Goal: Communication & Community: Answer question/provide support

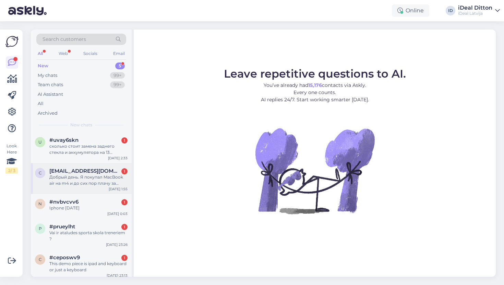
click at [89, 170] on span "[EMAIL_ADDRESS][DOMAIN_NAME]" at bounding box center [84, 171] width 71 height 6
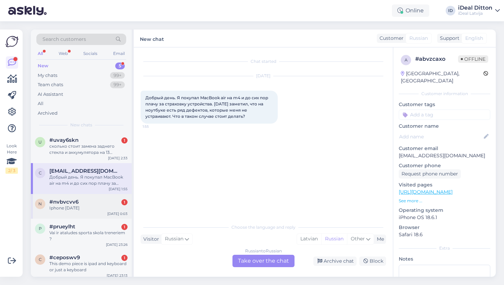
click at [84, 202] on div "#nvbvcvv6 1" at bounding box center [88, 202] width 78 height 6
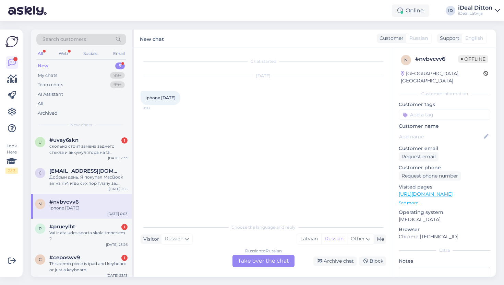
click at [268, 260] on div "Russian to Russian Take over the chat" at bounding box center [263, 260] width 62 height 12
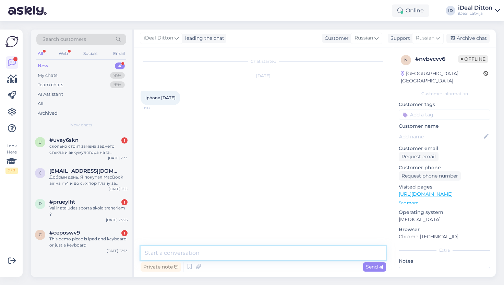
click at [256, 252] on textarea at bounding box center [263, 252] width 245 height 14
type textarea "Labdien. Kads Jums jautājums par iPhone 12,13 un 14?"
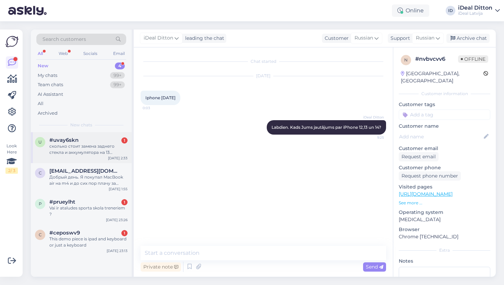
click at [82, 153] on div "сколько стоит замена заднего стекла и аккумулятора на 13 айфоне?" at bounding box center [88, 149] width 78 height 12
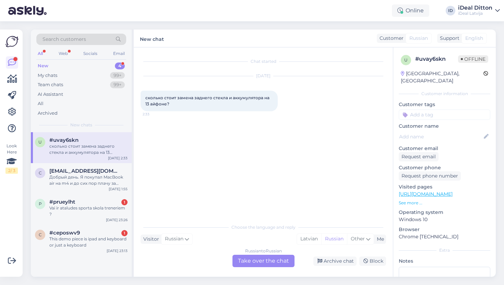
click at [251, 257] on div "Russian to Russian Take over the chat" at bounding box center [263, 260] width 62 height 12
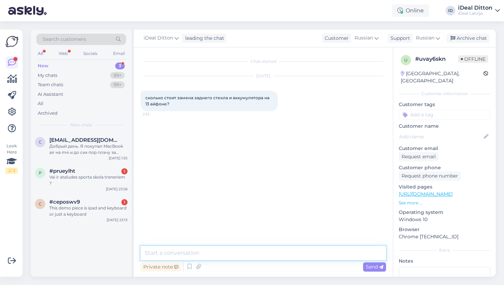
click at [239, 251] on textarea at bounding box center [263, 252] width 245 height 14
type textarea "L"
click at [300, 252] on textarea "Добрый день. Замена аккумулятора 89 евро, а замена заднего стекла" at bounding box center [263, 252] width 245 height 14
click at [345, 252] on textarea "Добрый день. Замена аккумулятора 89 евро, а замену заднего стекла" at bounding box center [263, 252] width 245 height 14
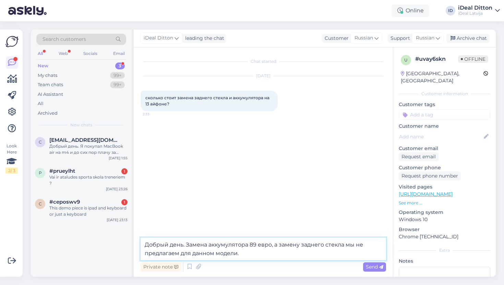
type textarea "Добрый день. Замена аккумулятора 89 евро, а замену заднего стекла мы не предлаг…"
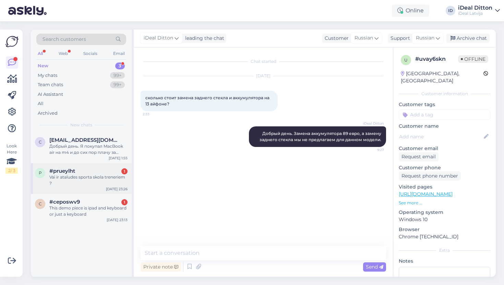
click at [88, 177] on div "Vai ir ataludes sporta skola treneriem ?" at bounding box center [88, 180] width 78 height 12
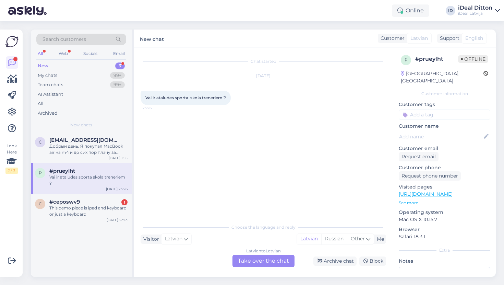
click at [265, 262] on div "Latvian to Latvian Take over the chat" at bounding box center [263, 260] width 62 height 12
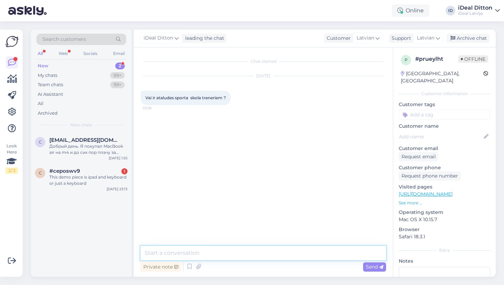
click at [210, 253] on textarea at bounding box center [263, 252] width 245 height 14
paste textarea "C&C piedāvā studentiem un skolotājiem"
paste textarea "Lai saņemtu atlaidi, iesniedziet ISIC / ITIC karti vai citu dokumentu, kas apli…"
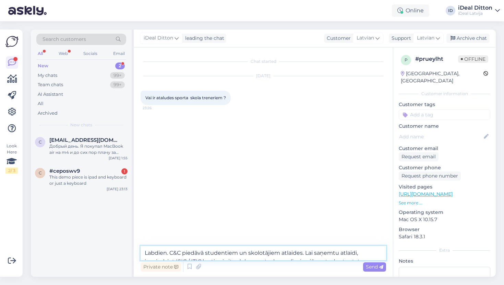
scroll to position [38, 0]
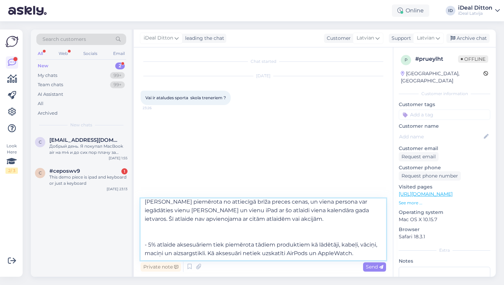
drag, startPoint x: 160, startPoint y: 243, endPoint x: 145, endPoint y: 243, distance: 14.7
click at [145, 243] on textarea "Labdien. C&C piedāvā studentiem un skolotājiem atlaides. Lai saņemtu atlaidi, i…" at bounding box center [263, 229] width 245 height 62
click at [147, 232] on textarea "Labdien. C&C piedāvā studentiem un skolotājiem atlaides. Lai saņemtu atlaidi, i…" at bounding box center [263, 229] width 245 height 62
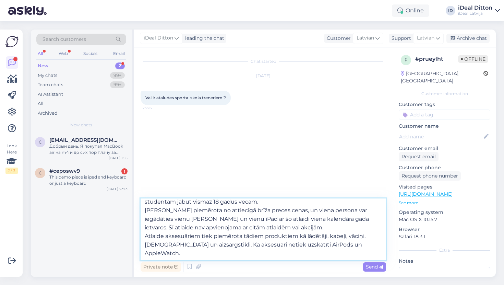
scroll to position [21, 0]
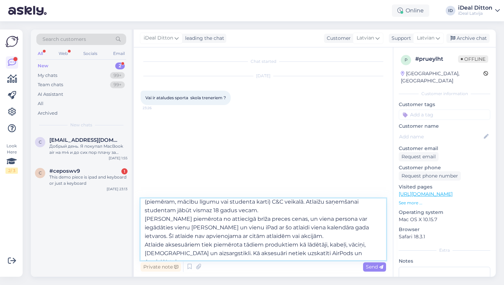
drag, startPoint x: 274, startPoint y: 235, endPoint x: 140, endPoint y: 217, distance: 135.2
click at [140, 217] on div "Chat started [DATE] Vai ir ataludes sporta skola treneriem ? 23:26 Labdien. C&C…" at bounding box center [263, 161] width 259 height 229
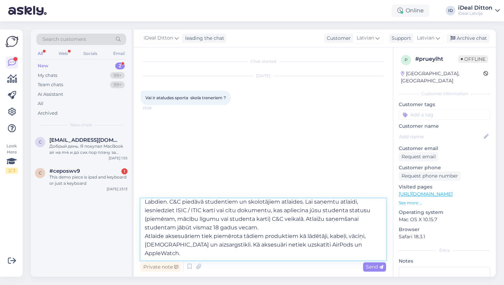
scroll to position [0, 0]
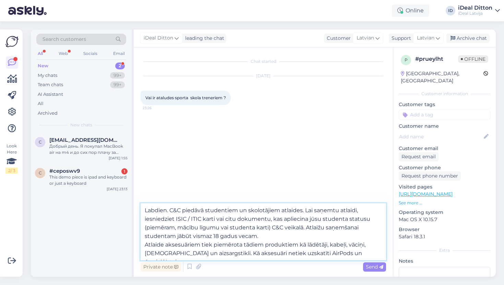
click at [145, 244] on textarea "Labdien. C&C piedāvā studentiem un skolotājiem atlaides. Lai saņemtu atlaidi, i…" at bounding box center [263, 231] width 245 height 57
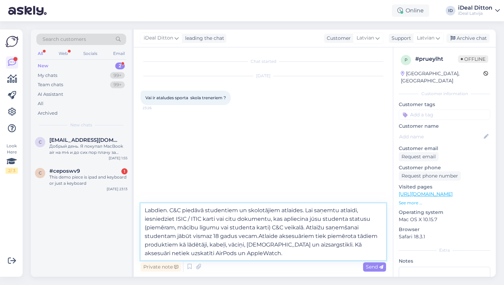
type textarea "Labdien. C&C piedāvā studentiem un skolotājiem atlaides. Lai saņemtu atlaidi, i…"
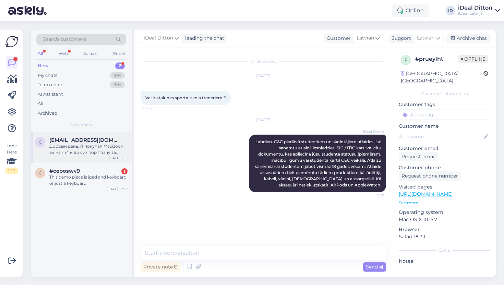
click at [92, 149] on div "Добрый день. Я покупал MacBook air на m4 и до сих пор плачу за страховку устрой…" at bounding box center [88, 149] width 78 height 12
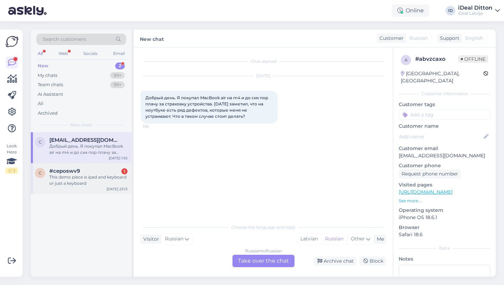
click at [72, 179] on div "This demo piece is ipad and keyboard or just a keyboard" at bounding box center [88, 180] width 78 height 12
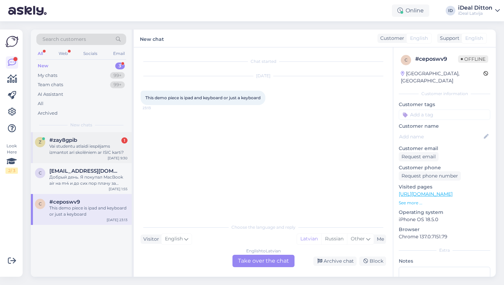
click at [99, 150] on div "Vai studentu atlaidi iespējams izmantot arī skolēniem ar ISIC karti?" at bounding box center [88, 149] width 78 height 12
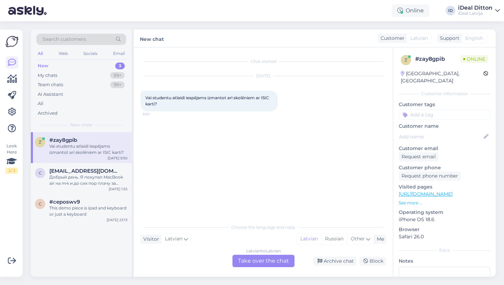
click at [257, 261] on div "Latvian to Latvian Take over the chat" at bounding box center [263, 260] width 62 height 12
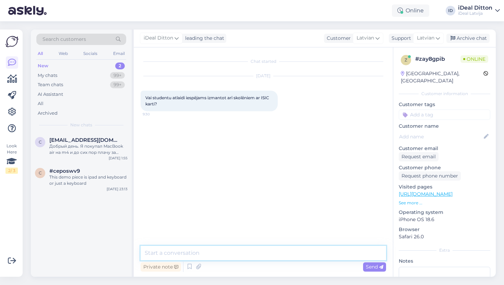
click at [236, 251] on textarea at bounding box center [263, 252] width 245 height 14
paste textarea "Lai saņemtu atlaidi, iesniedziet ISIC / ITIC karti vai citu dokumentu, kas apli…"
type textarea "Labdien. Lai saņemtu atlaidi, iesniedziet ISIC / ITIC karti vai citu dokumentu,…"
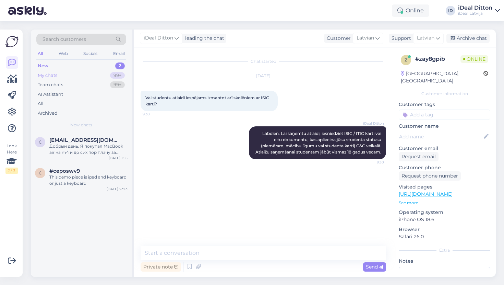
click at [54, 72] on div "My chats" at bounding box center [48, 75] width 20 height 7
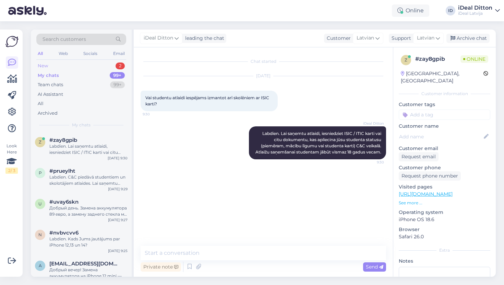
click at [46, 64] on div "New" at bounding box center [43, 65] width 10 height 7
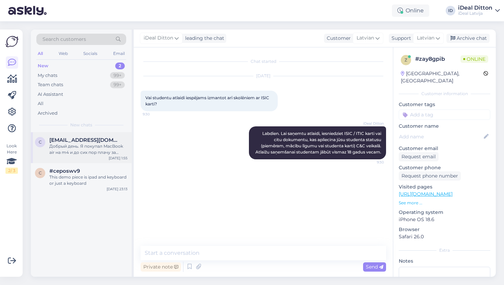
click at [95, 148] on div "Добрый день. Я покупал MacBook air на m4 и до сих пор плачу за страховку устрой…" at bounding box center [88, 149] width 78 height 12
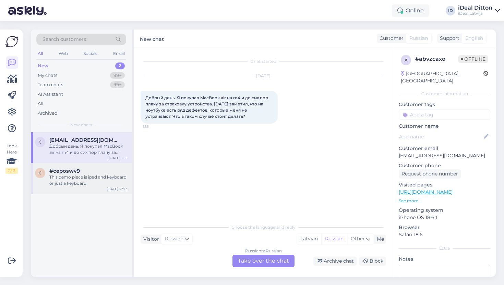
click at [84, 180] on div "This demo piece is ipad and keyboard or just a keyboard" at bounding box center [88, 180] width 78 height 12
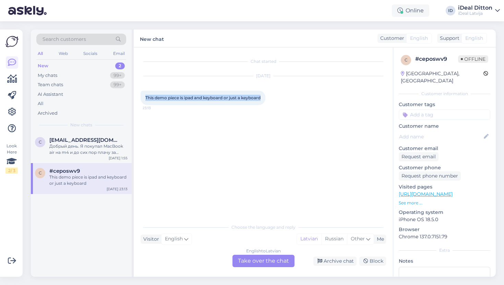
drag, startPoint x: 264, startPoint y: 96, endPoint x: 198, endPoint y: 92, distance: 65.9
click at [198, 92] on div "This demo piece is ipad and keyboard or just a keyboard 23:13" at bounding box center [203, 98] width 125 height 14
copy span "This demo piece is ipad and keyboard or just a keyboard"
click at [260, 261] on div "English to Latvian Take over the chat" at bounding box center [263, 260] width 62 height 12
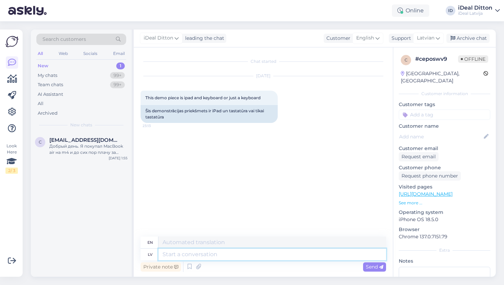
click at [225, 252] on textarea at bounding box center [272, 254] width 228 height 12
type textarea "Labdien."
type textarea "Hello."
type textarea "L"
paste textarea "Labdien – vai jūs varētu precizēt savu jautājumu?"
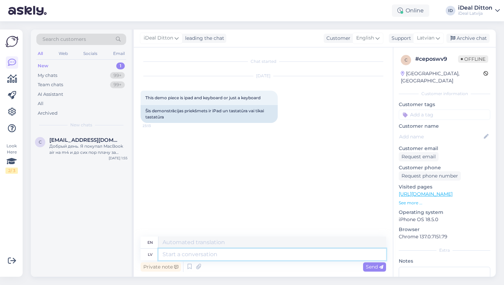
type textarea "Labdien – vai jūs varētu precizēt savu jautājumu?"
type textarea "Hello – could you clarify your question?"
click at [201, 254] on textarea "Labdien – vai jūs varētu precizēt savu jautājumu?" at bounding box center [272, 254] width 228 height 12
click at [311, 258] on textarea "Labdien – vai Jūs varētu precizēt savu jautājumu?" at bounding box center [272, 254] width 228 height 12
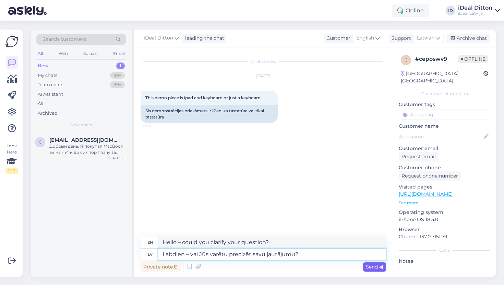
type textarea "Labdien – vai Jūs varētu precizēt savu jautājumu?"
click at [375, 270] on div "Send" at bounding box center [374, 266] width 23 height 9
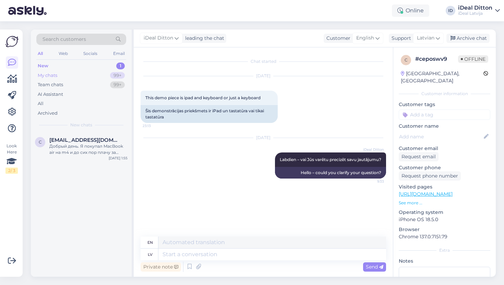
click at [55, 71] on div "My chats 99+" at bounding box center [81, 76] width 90 height 10
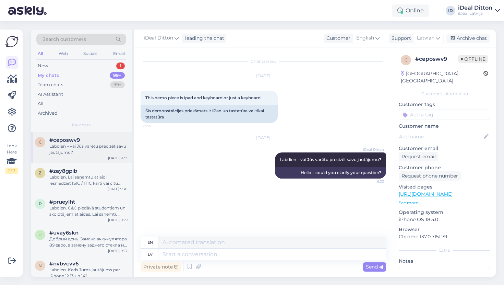
click at [77, 145] on div "Labdien – vai Jūs varētu precizēt savu jautājumu?" at bounding box center [88, 149] width 78 height 12
click at [82, 169] on div "#zay8gpib" at bounding box center [88, 171] width 78 height 6
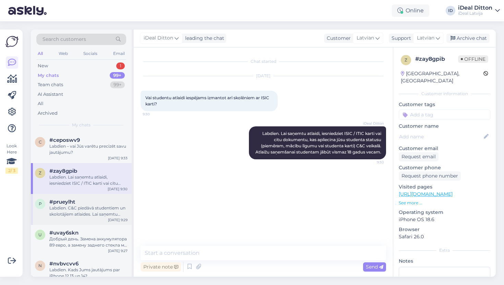
click at [76, 209] on div "Labdien. C&C piedāvā studentiem un skolotājiem atlaides. Lai saņemtu atlaidi, i…" at bounding box center [88, 211] width 78 height 12
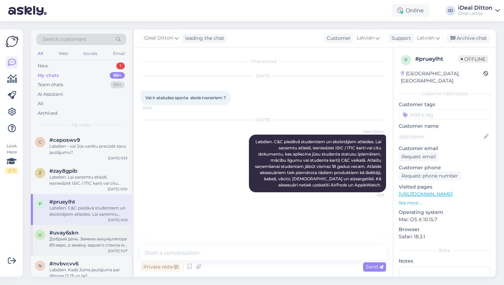
click at [71, 240] on div "Добрый день. Замена аккумулятора 89 евро, а замену заднего стекла мы не предлаг…" at bounding box center [88, 242] width 78 height 12
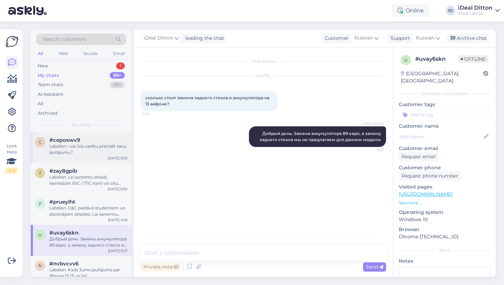
click at [83, 149] on div "Labdien – vai Jūs varētu precizēt savu jautājumu?" at bounding box center [88, 149] width 78 height 12
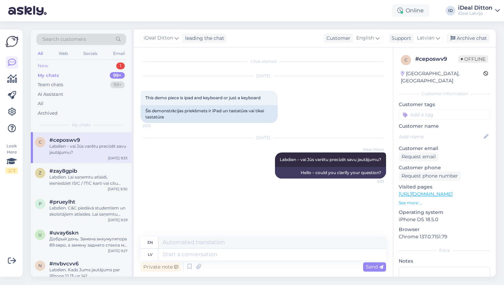
click at [60, 65] on div "New 1" at bounding box center [81, 66] width 90 height 10
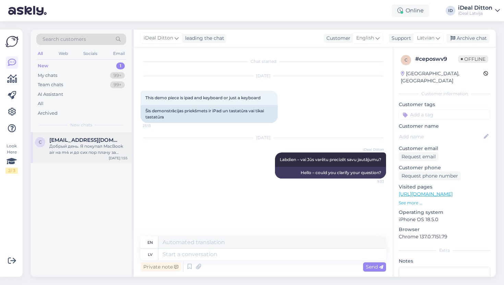
click at [102, 147] on div "Добрый день. Я покупал MacBook air на m4 и до сих пор плачу за страховку устрой…" at bounding box center [88, 149] width 78 height 12
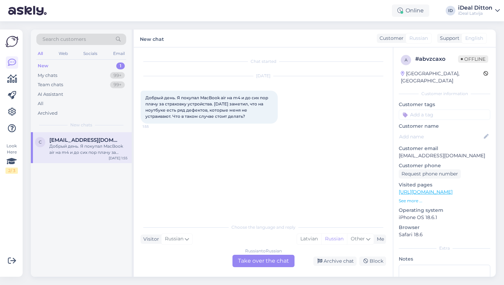
drag, startPoint x: 223, startPoint y: 119, endPoint x: 139, endPoint y: 97, distance: 86.7
click at [139, 97] on div "Chat started [DATE] Добрый день. Я покупал MacBook air на m4 и до сих пор плачу…" at bounding box center [263, 161] width 259 height 229
click at [347, 121] on div "[DATE] Добрый день. Я покупал MacBook air на m4 и до сих пор плачу за страховку…" at bounding box center [263, 100] width 245 height 62
click at [61, 71] on div "My chats 99+" at bounding box center [81, 76] width 90 height 10
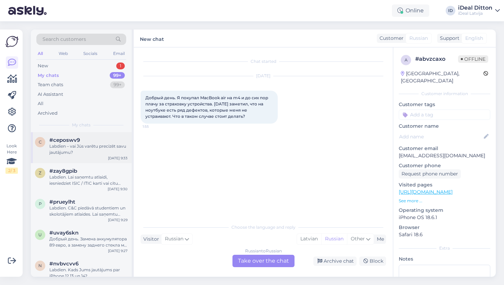
click at [88, 151] on div "Labdien – vai Jūs varētu precizēt savu jautājumu?" at bounding box center [88, 149] width 78 height 12
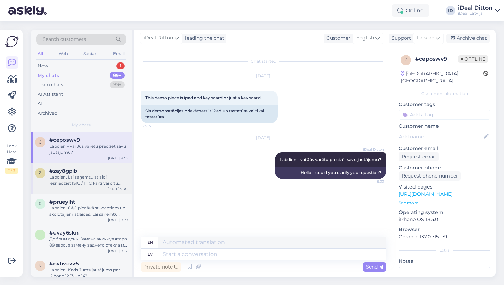
click at [70, 182] on div "Labdien. Lai saņemtu atlaidi, iesniedziet ISIC / ITIC karti vai citu dokumentu,…" at bounding box center [88, 180] width 78 height 12
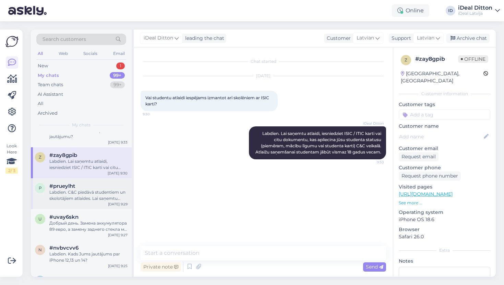
scroll to position [16, 0]
click at [96, 194] on div "Labdien. C&C piedāvā studentiem un skolotājiem atlaides. Lai saņemtu atlaidi, i…" at bounding box center [88, 195] width 78 height 12
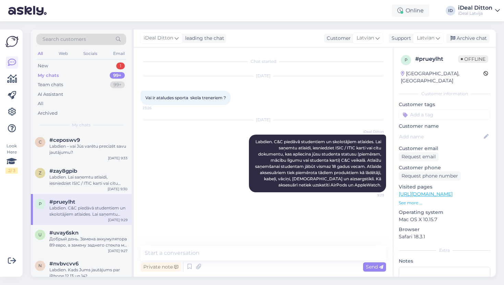
scroll to position [0, 0]
